Goal: Find specific page/section: Find specific page/section

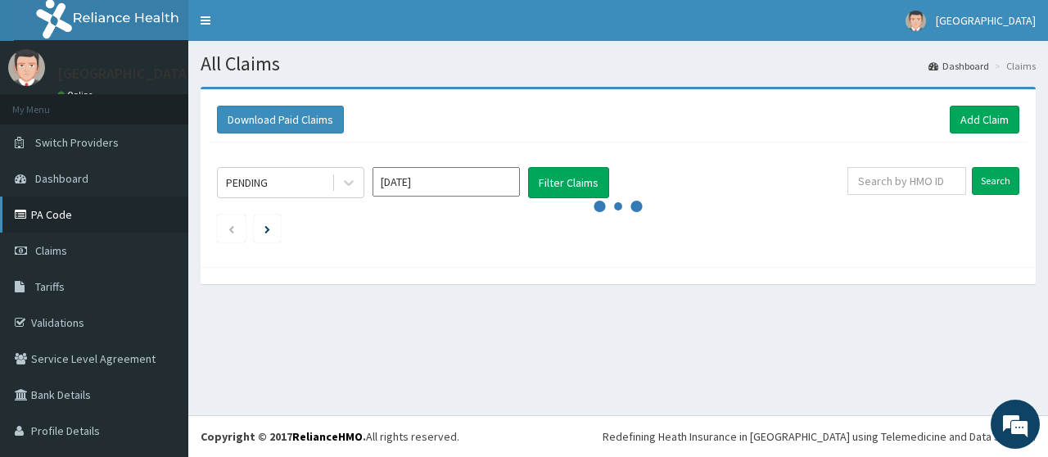
click at [71, 226] on link "PA Code" at bounding box center [94, 214] width 188 height 36
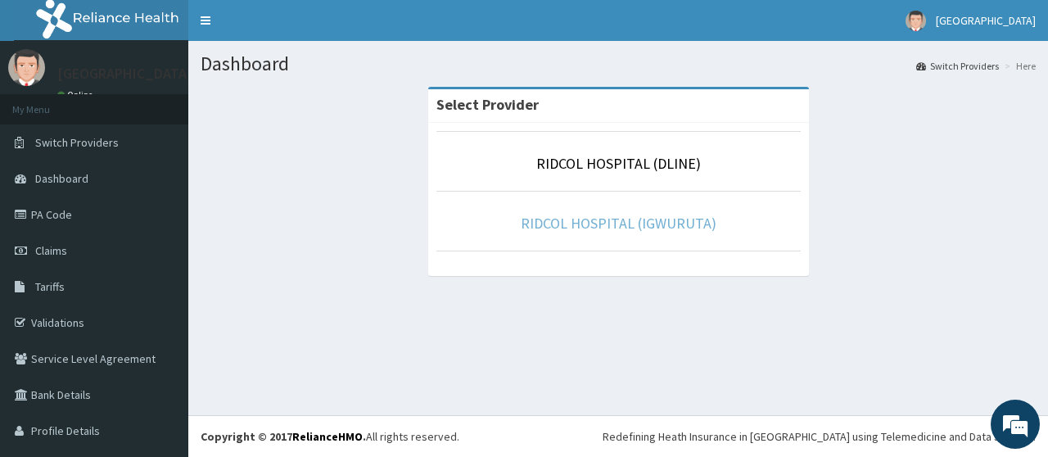
click at [576, 216] on link "RIDCOL HOSPITAL (IGWURUTA)" at bounding box center [619, 223] width 196 height 19
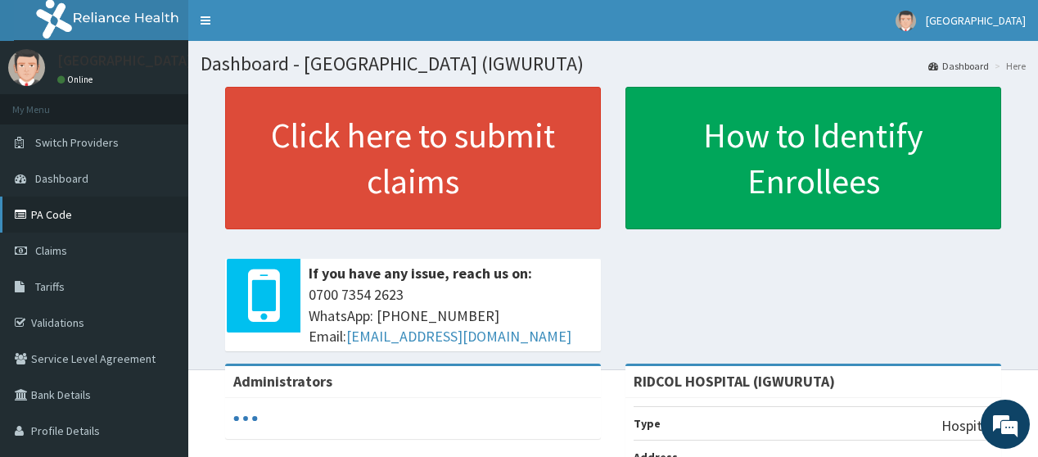
click at [105, 206] on link "PA Code" at bounding box center [94, 214] width 188 height 36
